Goal: Transaction & Acquisition: Subscribe to service/newsletter

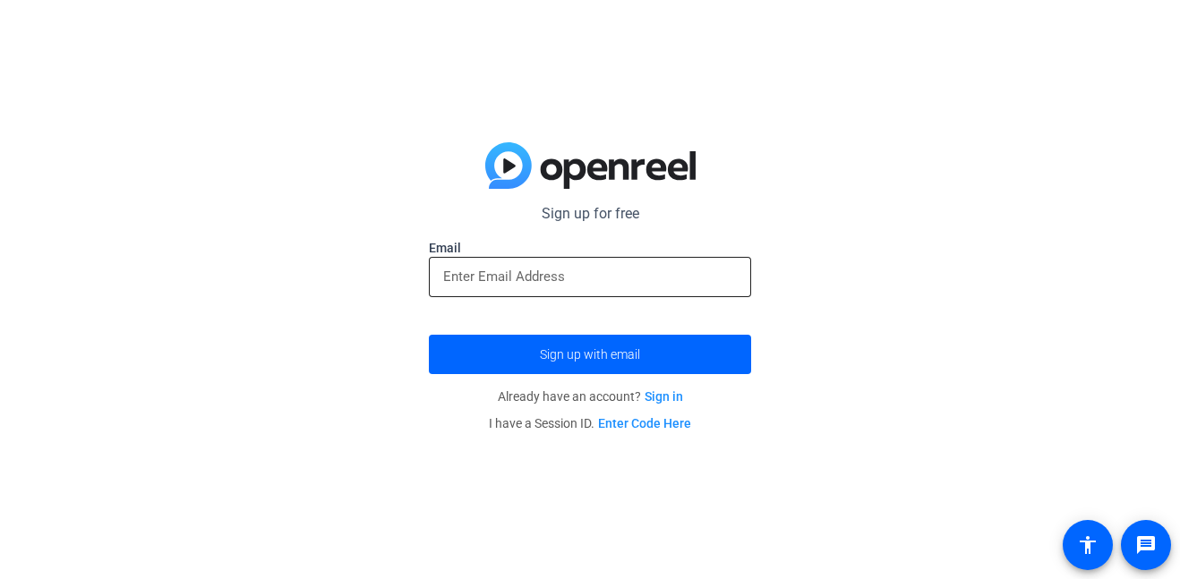
click at [575, 271] on input "email" at bounding box center [590, 276] width 294 height 21
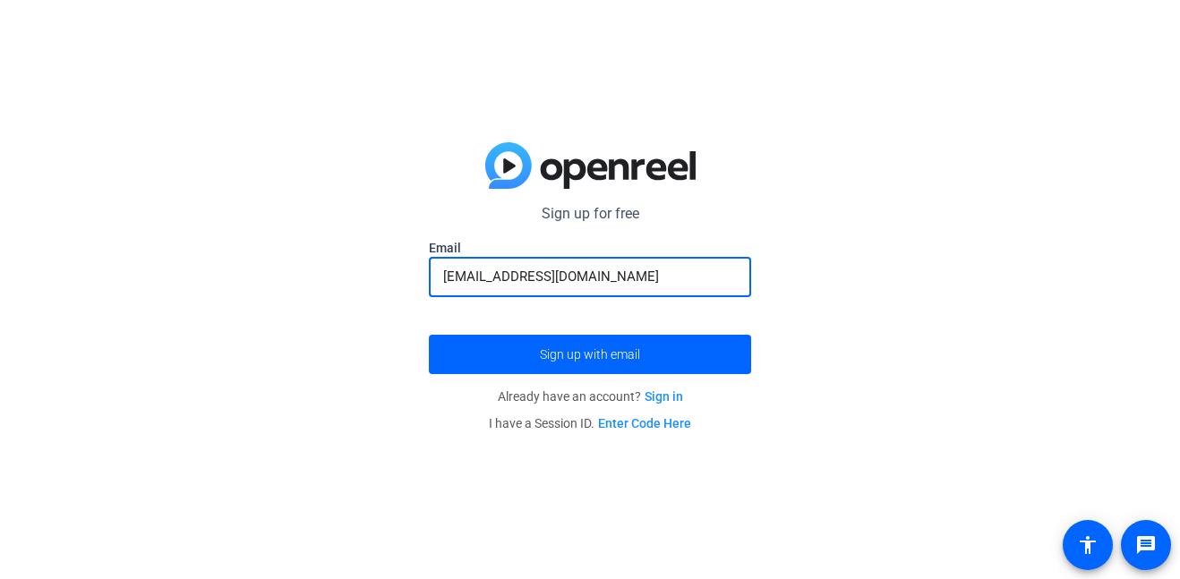
type input "[EMAIL_ADDRESS][DOMAIN_NAME]"
click at [429, 335] on button "Sign up with email" at bounding box center [590, 354] width 322 height 39
click at [604, 374] on span "submit" at bounding box center [590, 354] width 322 height 43
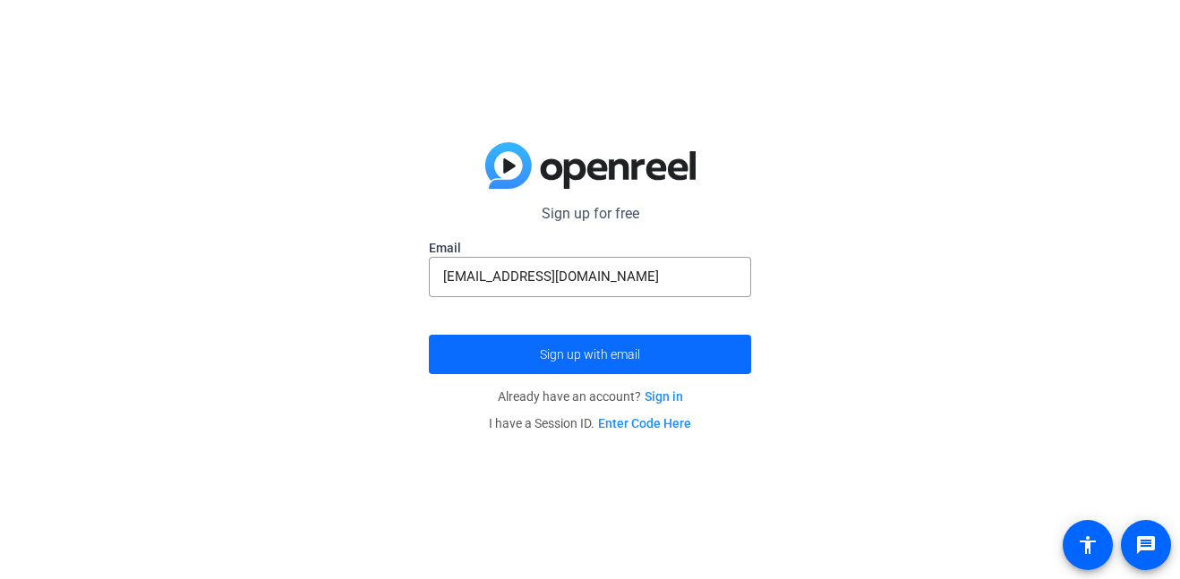
click at [599, 354] on span "Sign up with email" at bounding box center [590, 354] width 100 height 0
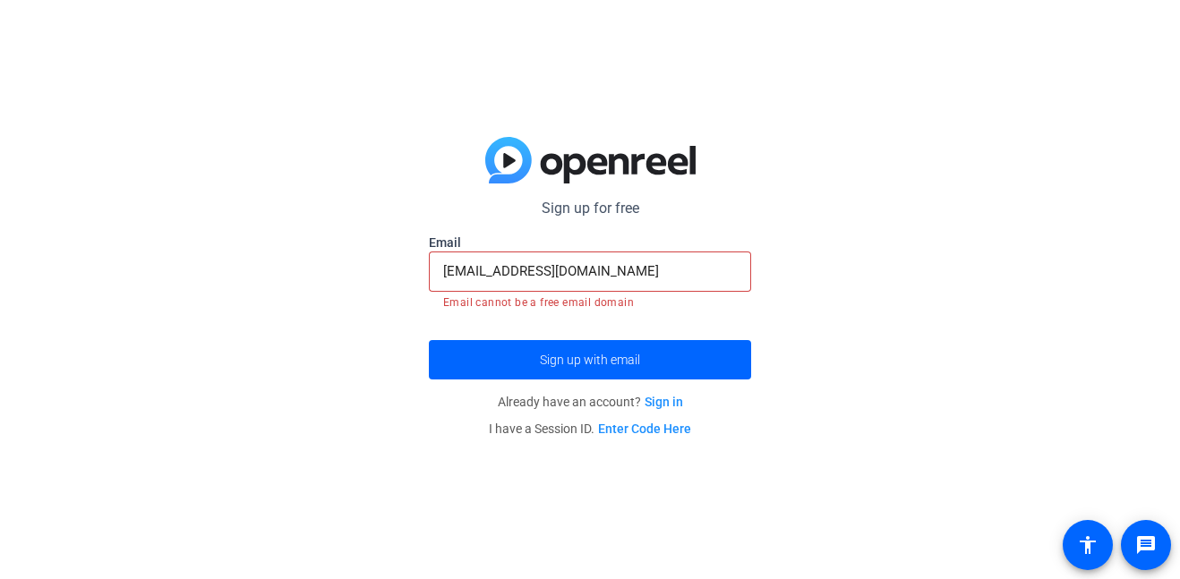
click at [616, 277] on input "[EMAIL_ADDRESS][DOMAIN_NAME]" at bounding box center [590, 270] width 294 height 21
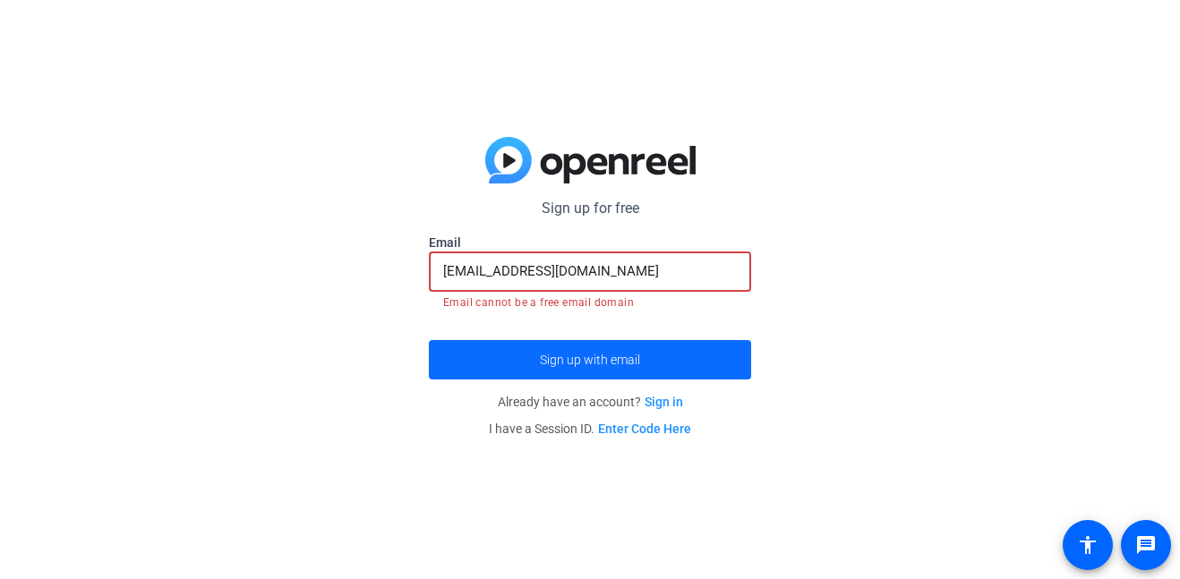
click at [586, 360] on span "Sign up with email" at bounding box center [590, 360] width 100 height 0
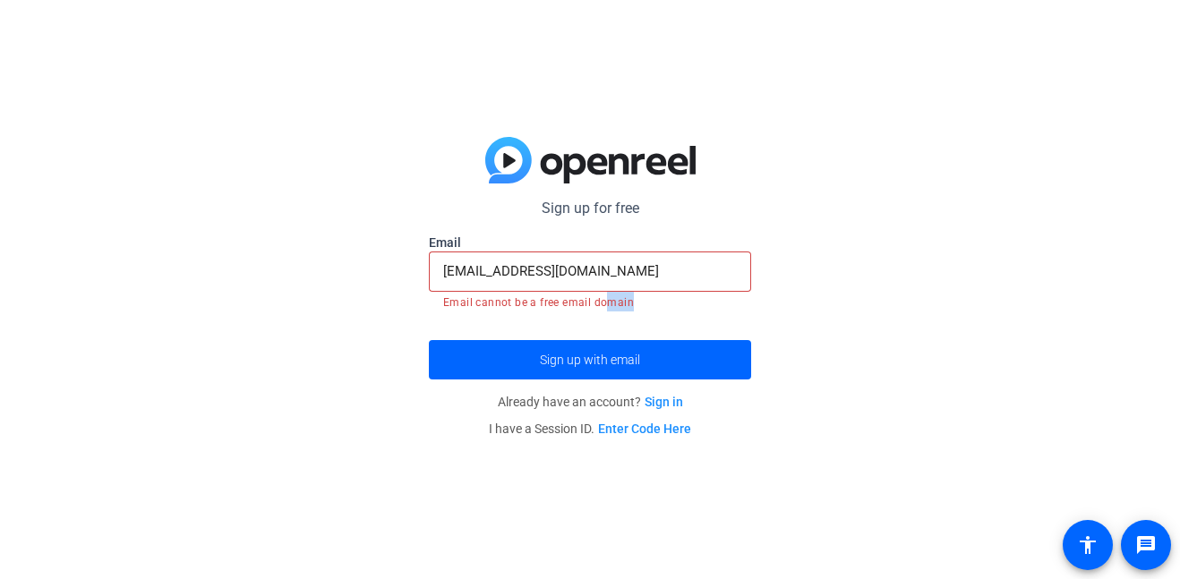
drag, startPoint x: 601, startPoint y: 306, endPoint x: 634, endPoint y: 308, distance: 32.3
click at [634, 308] on mat-error "Email cannot be a free email domain" at bounding box center [590, 302] width 294 height 20
click at [531, 273] on input "[EMAIL_ADDRESS][DOMAIN_NAME]" at bounding box center [590, 270] width 294 height 21
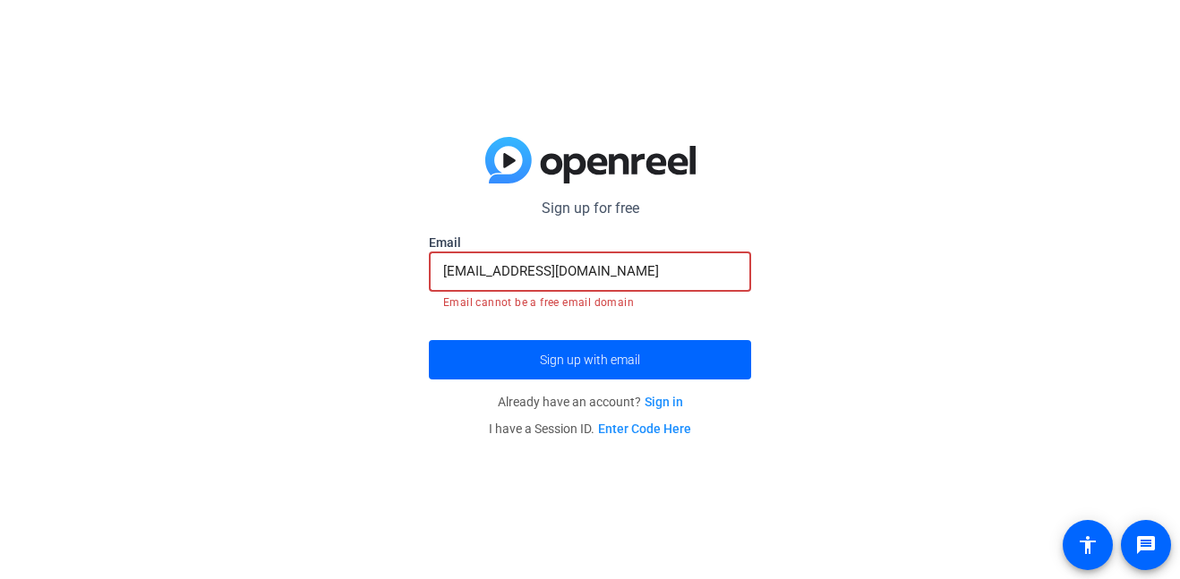
click at [531, 273] on input "[EMAIL_ADDRESS][DOMAIN_NAME]" at bounding box center [590, 270] width 294 height 21
click at [602, 279] on input "[EMAIL_ADDRESS][DOMAIN_NAME]" at bounding box center [590, 270] width 294 height 21
click at [627, 273] on input "[EMAIL_ADDRESS][DOMAIN_NAME]" at bounding box center [590, 270] width 294 height 21
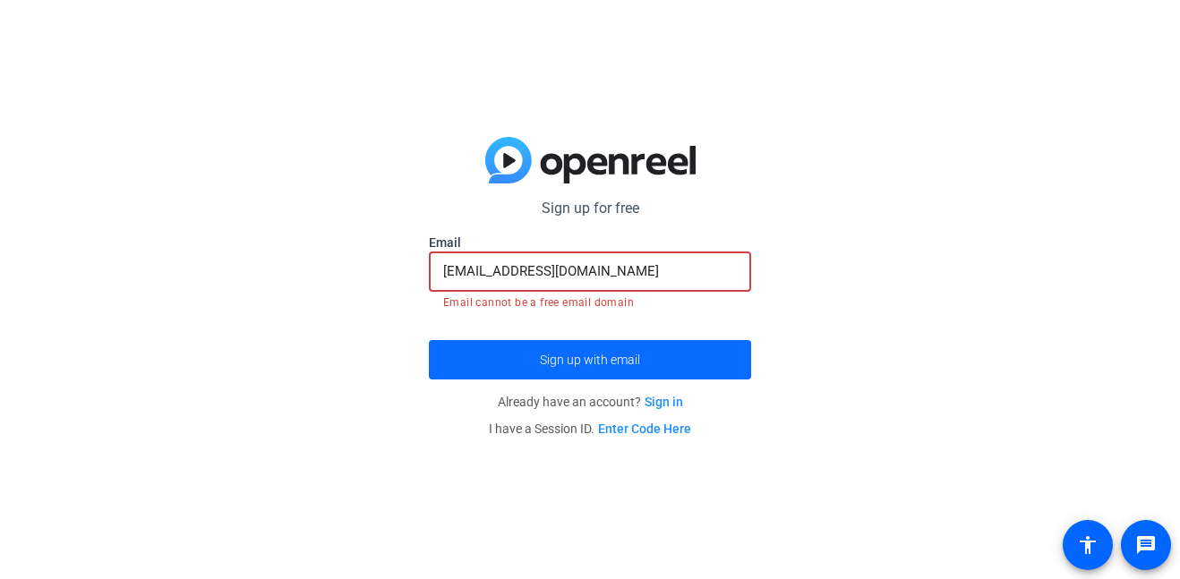
click at [648, 368] on span "submit" at bounding box center [590, 359] width 322 height 43
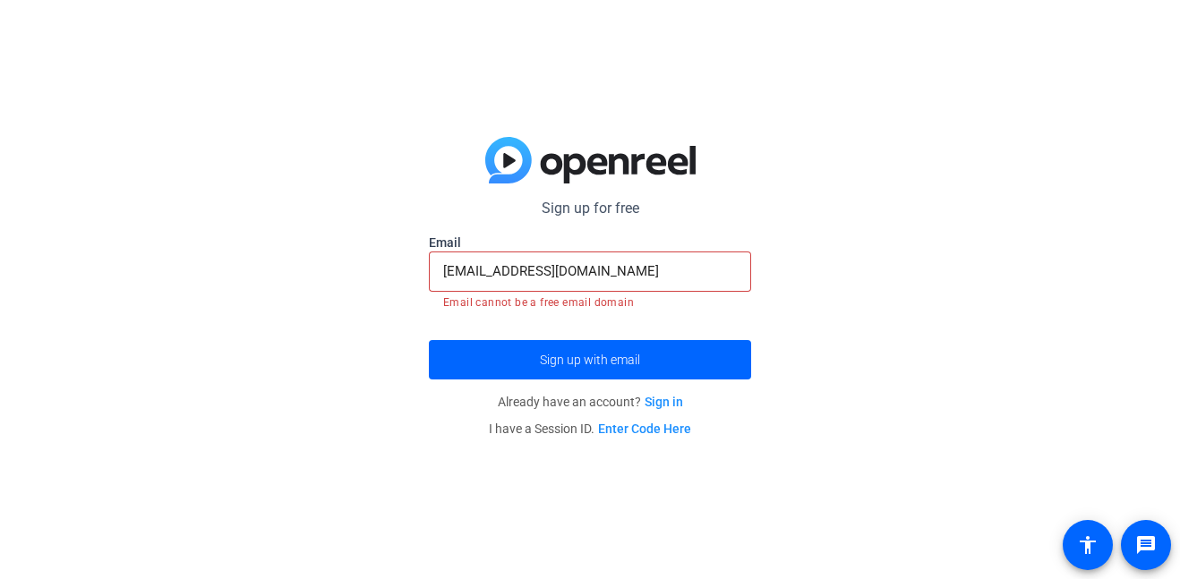
click at [629, 280] on input "[EMAIL_ADDRESS][DOMAIN_NAME]" at bounding box center [590, 270] width 294 height 21
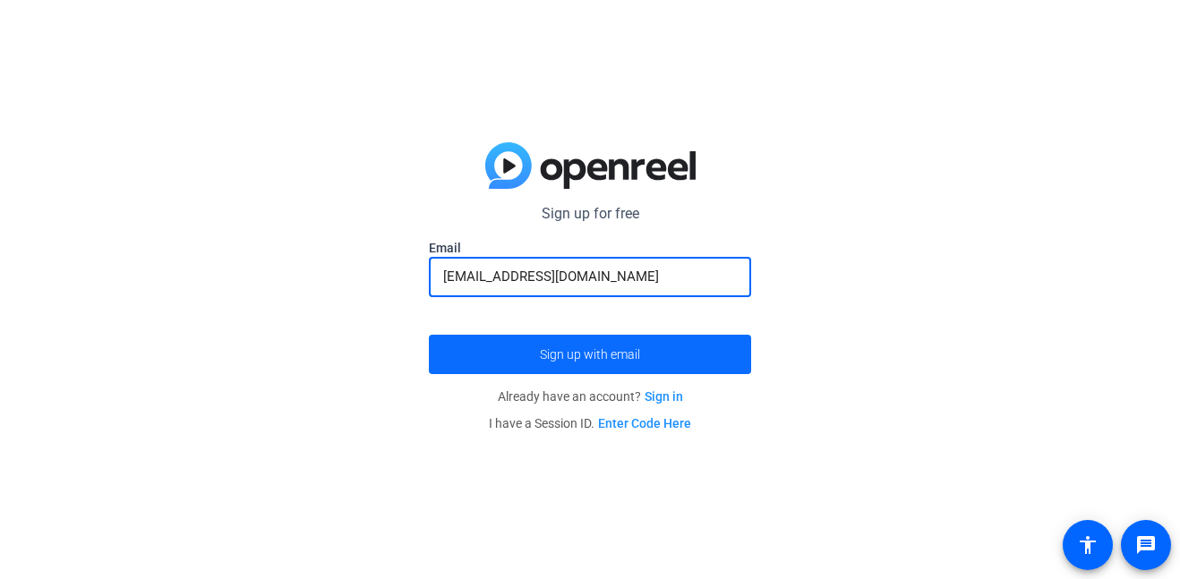
click at [638, 344] on span "submit" at bounding box center [590, 354] width 322 height 43
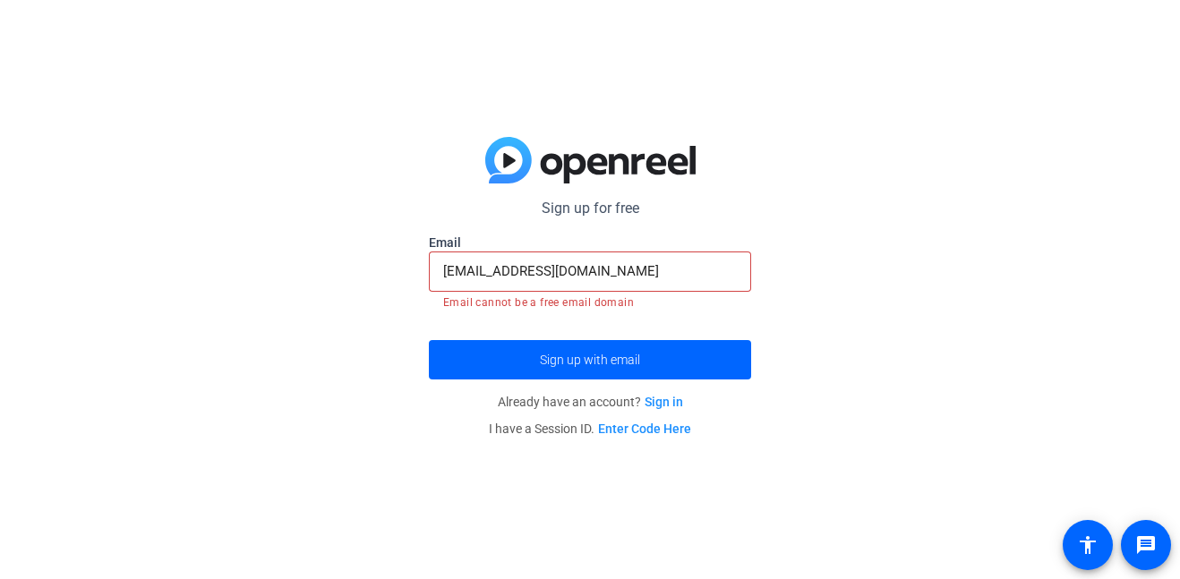
click at [541, 263] on input "[EMAIL_ADDRESS][DOMAIN_NAME]" at bounding box center [590, 270] width 294 height 21
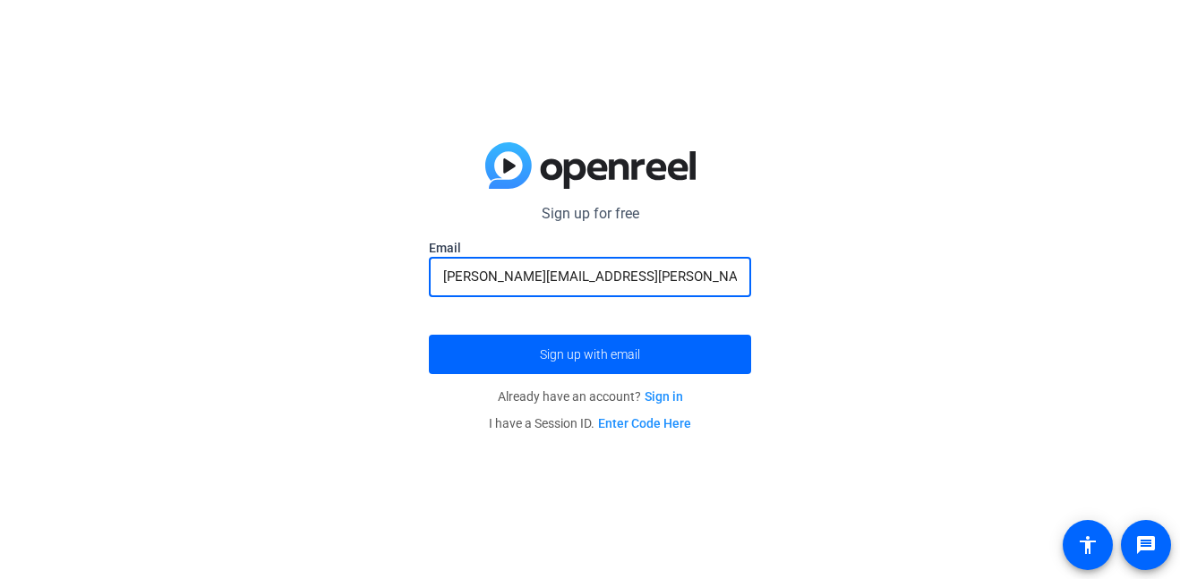
type input "[PERSON_NAME][EMAIL_ADDRESS][PERSON_NAME][DOMAIN_NAME]"
click at [429, 335] on button "Sign up with email" at bounding box center [590, 354] width 322 height 39
click at [585, 343] on span "submit" at bounding box center [590, 354] width 322 height 43
